Goal: Task Accomplishment & Management: Manage account settings

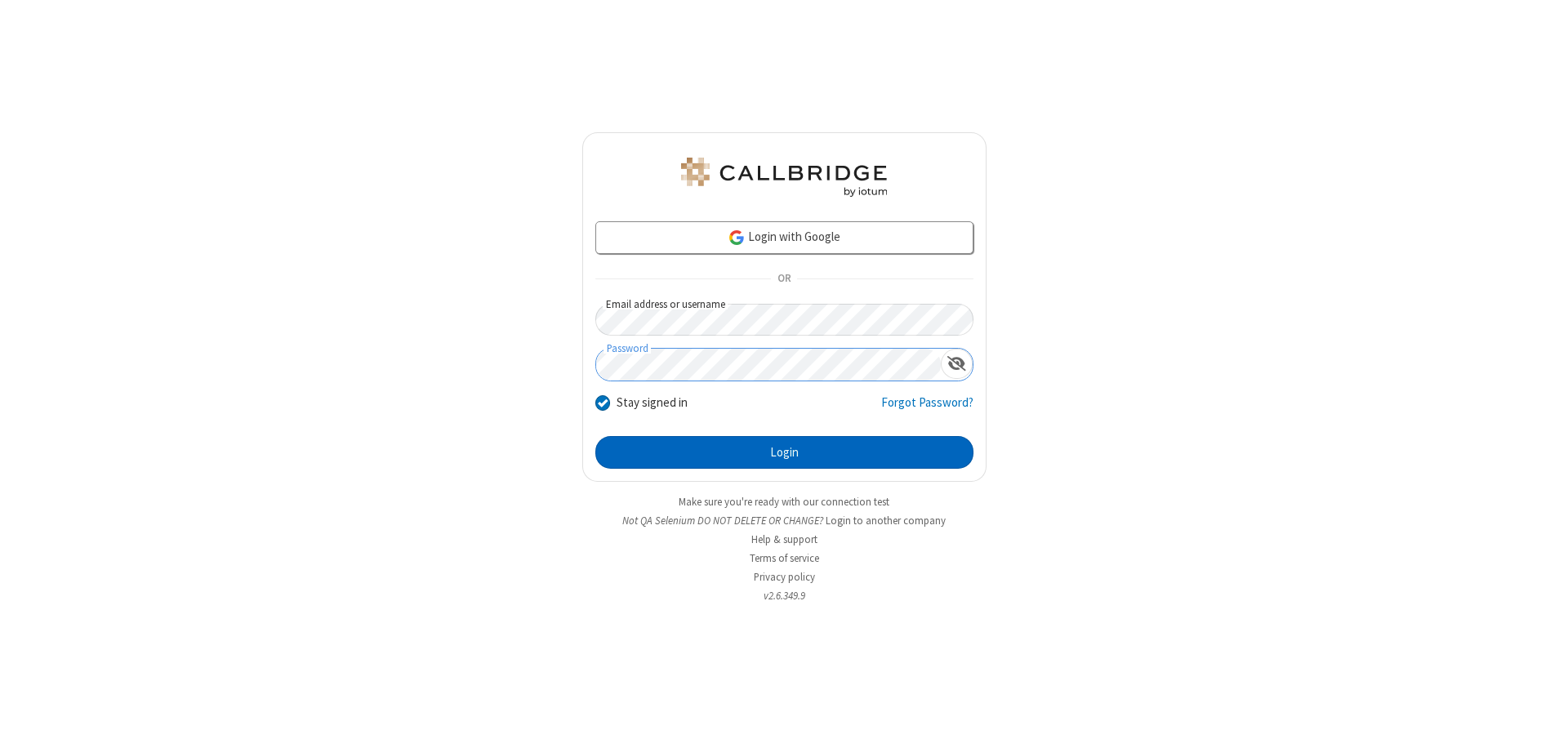
click at [784, 452] on button "Login" at bounding box center [784, 452] width 378 height 32
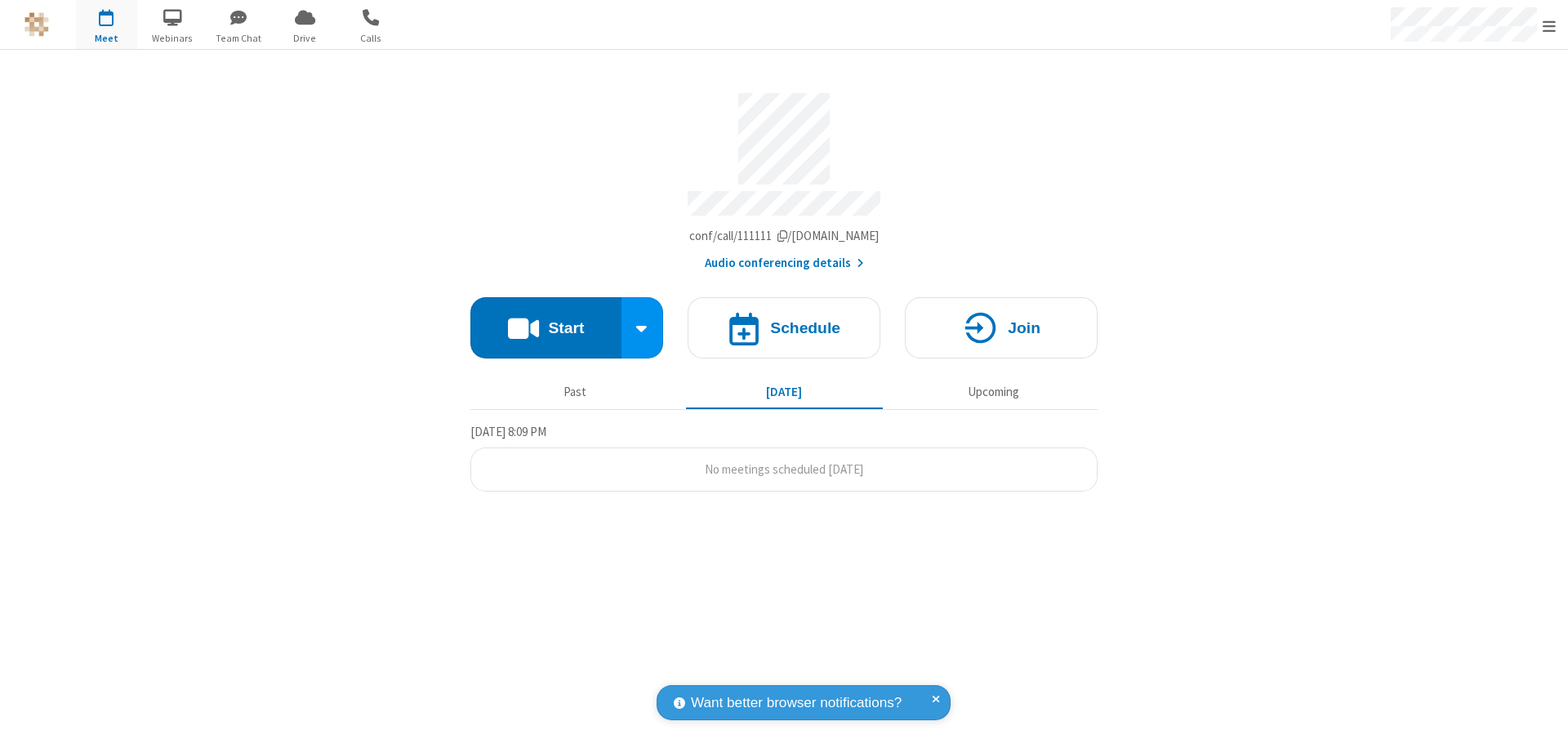
click at [1549, 26] on span "Open menu" at bounding box center [1548, 26] width 13 height 16
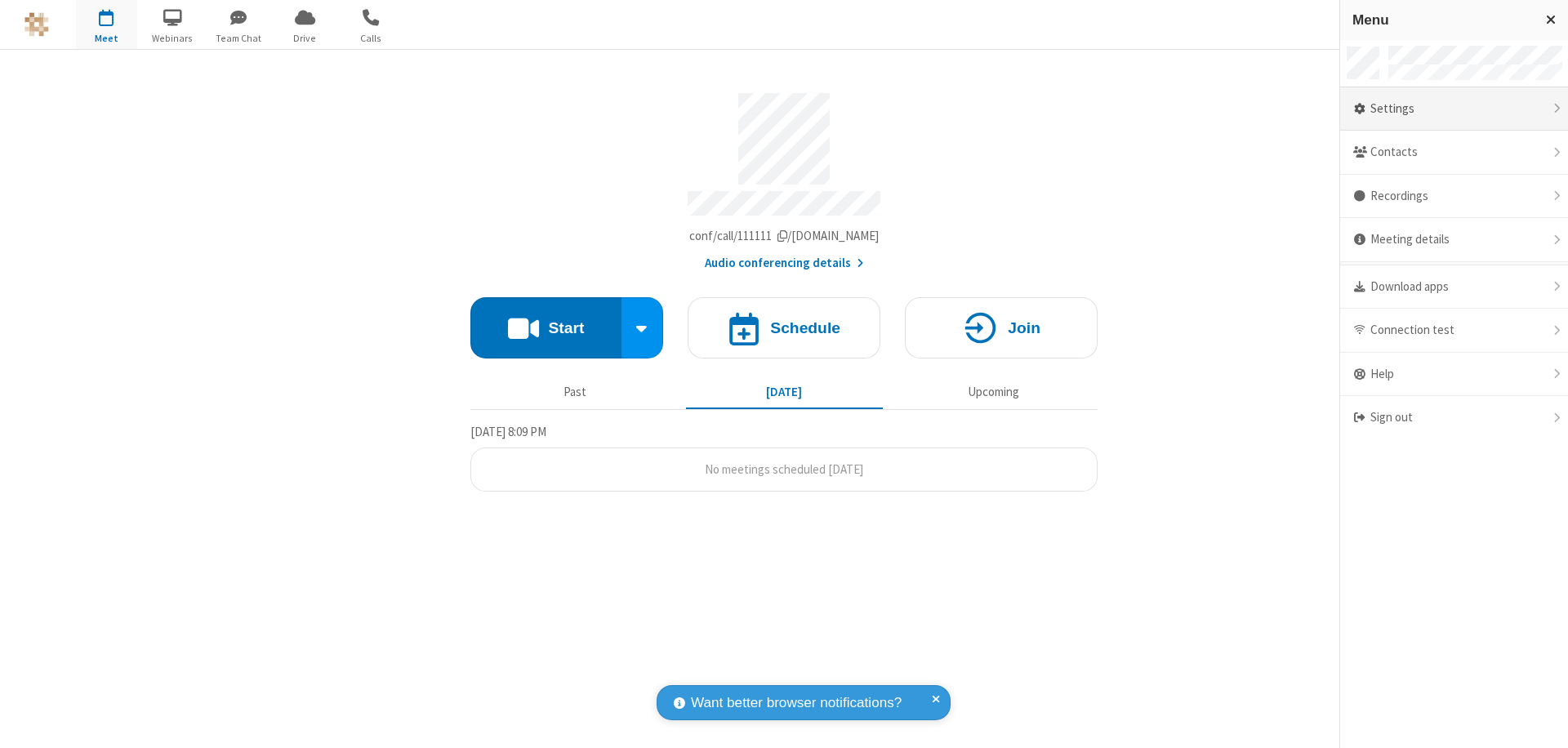
click at [1454, 108] on div "Settings" at bounding box center [1454, 109] width 228 height 44
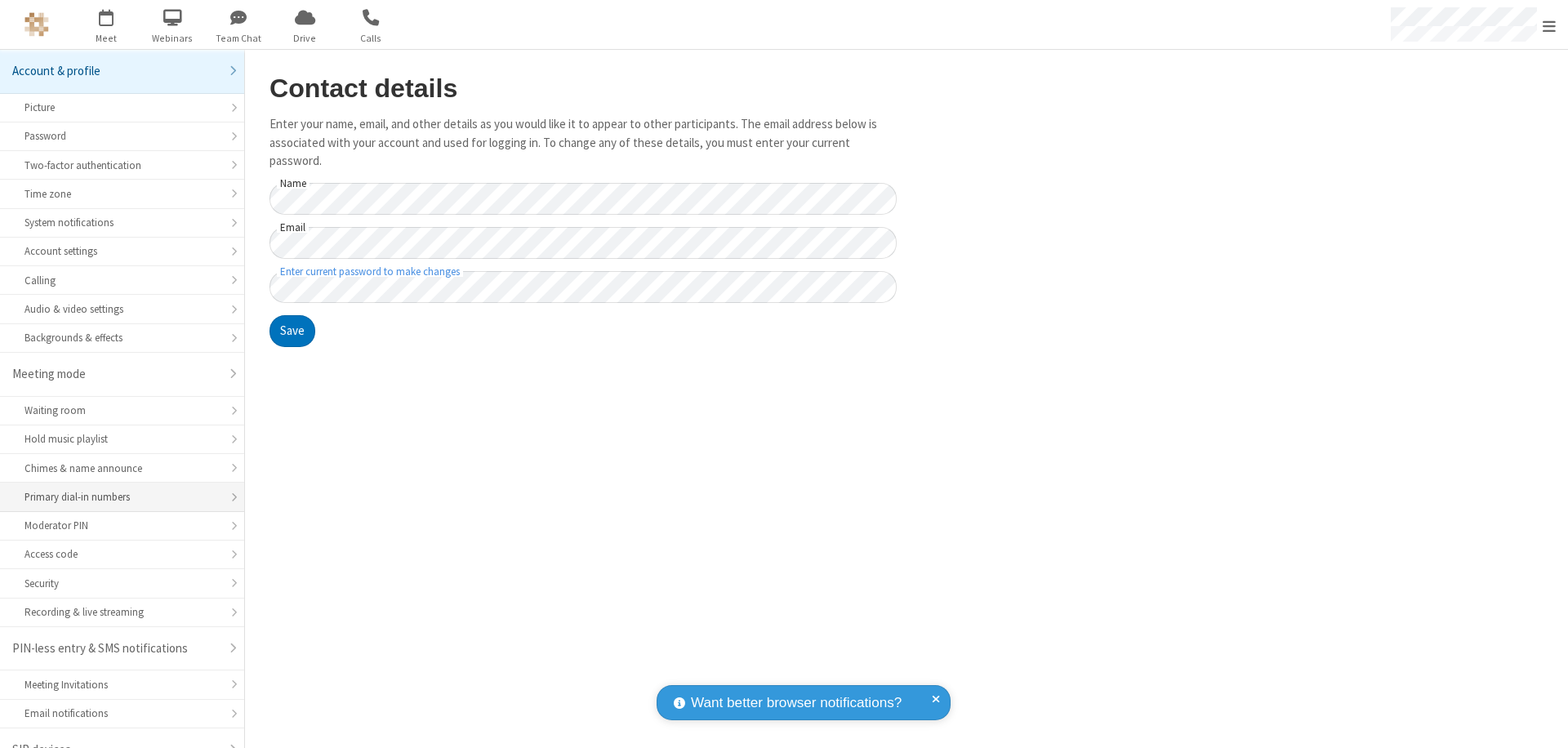
click at [116, 489] on div "Primary dial-in numbers" at bounding box center [122, 496] width 195 height 15
